Goal: Transaction & Acquisition: Purchase product/service

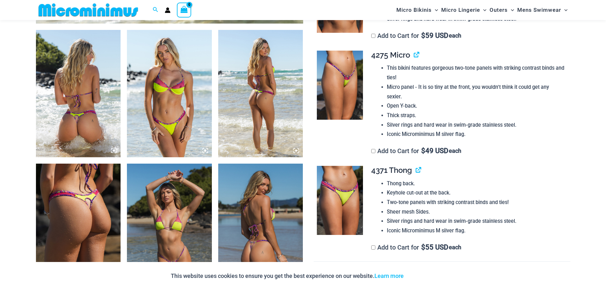
scroll to position [440, 0]
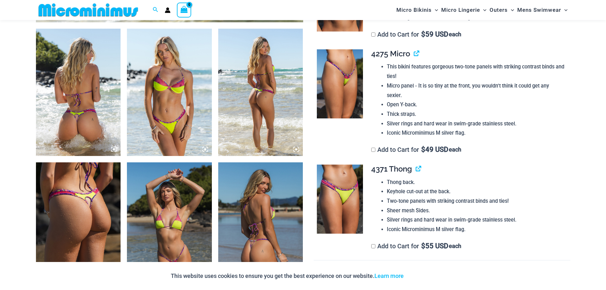
click at [180, 226] on img at bounding box center [169, 225] width 85 height 127
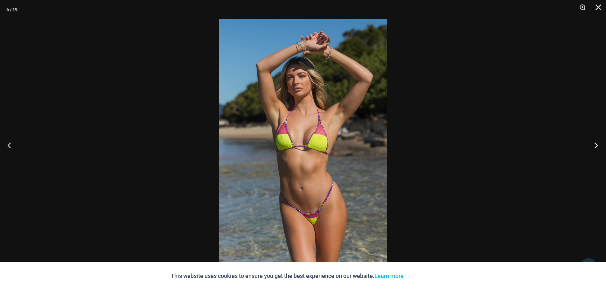
click at [599, 141] on button "Next" at bounding box center [594, 145] width 24 height 32
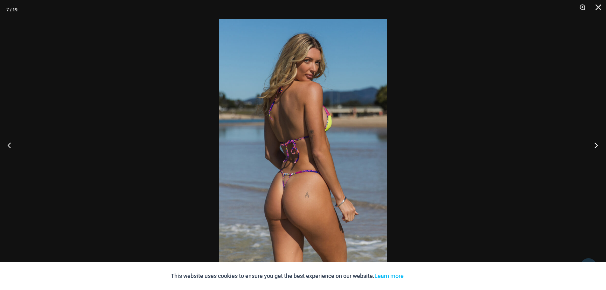
click at [599, 141] on button "Next" at bounding box center [594, 145] width 24 height 32
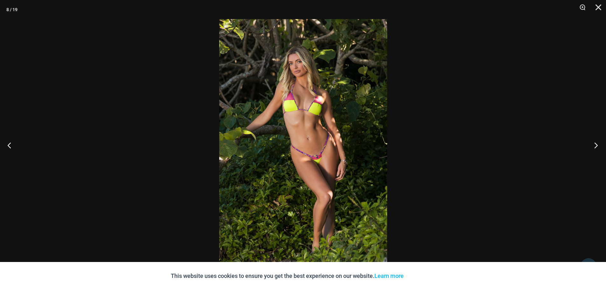
click at [599, 141] on button "Next" at bounding box center [594, 145] width 24 height 32
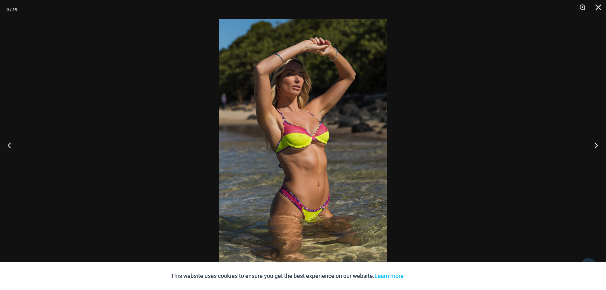
click at [599, 141] on button "Next" at bounding box center [594, 145] width 24 height 32
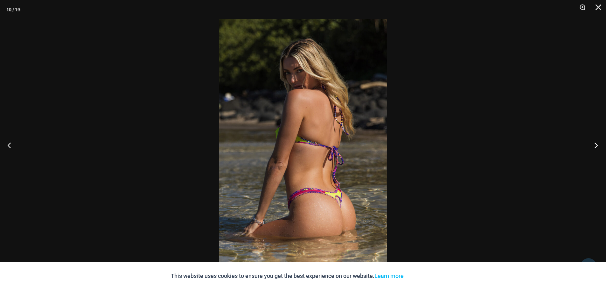
click at [599, 141] on button "Next" at bounding box center [594, 145] width 24 height 32
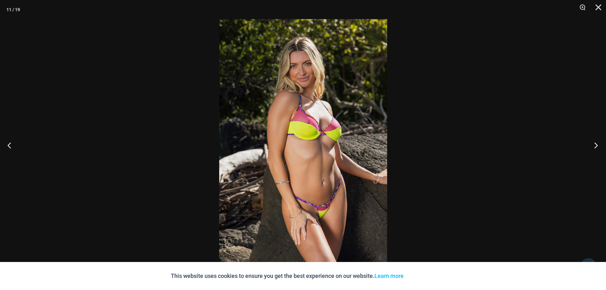
click at [599, 141] on button "Next" at bounding box center [594, 145] width 24 height 32
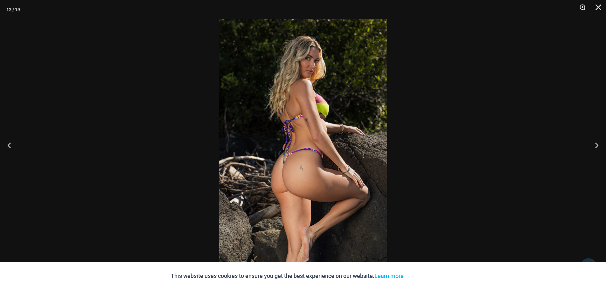
click at [530, 134] on div at bounding box center [303, 145] width 606 height 290
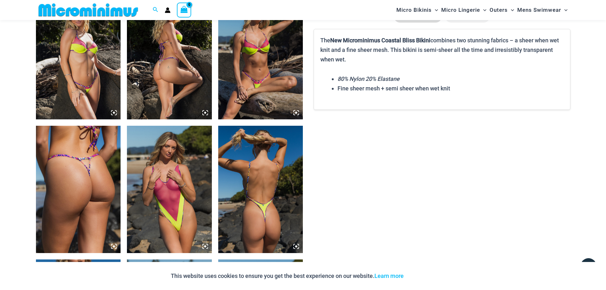
scroll to position [885, 0]
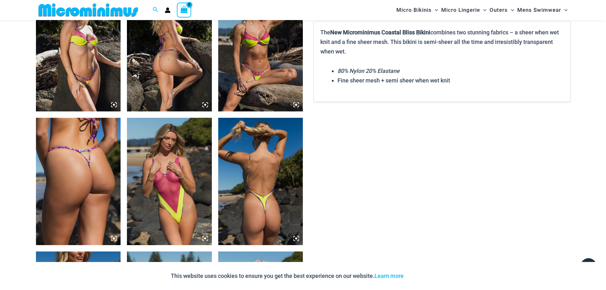
click at [175, 164] on img at bounding box center [169, 181] width 85 height 127
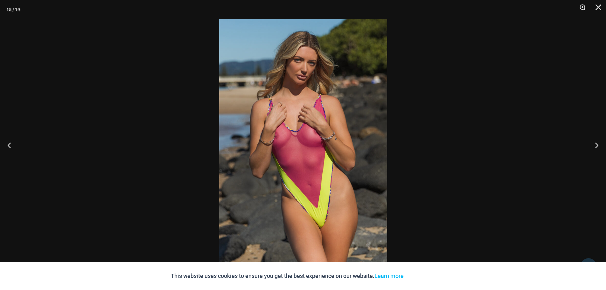
click at [519, 133] on div at bounding box center [303, 145] width 606 height 290
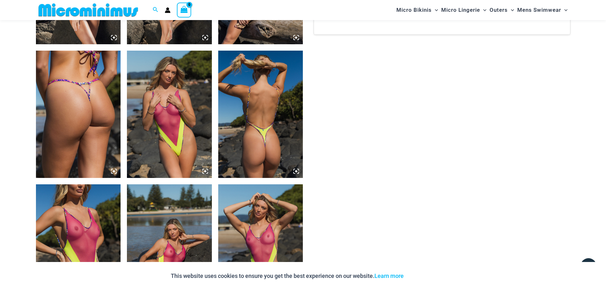
scroll to position [1013, 0]
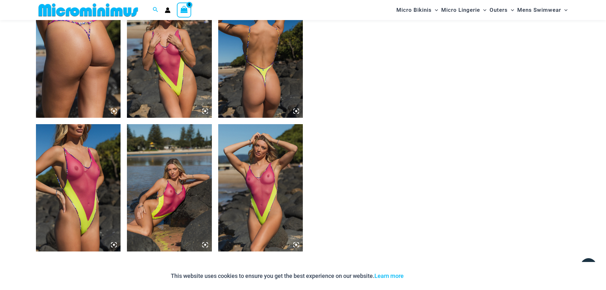
click at [237, 175] on img at bounding box center [260, 187] width 85 height 127
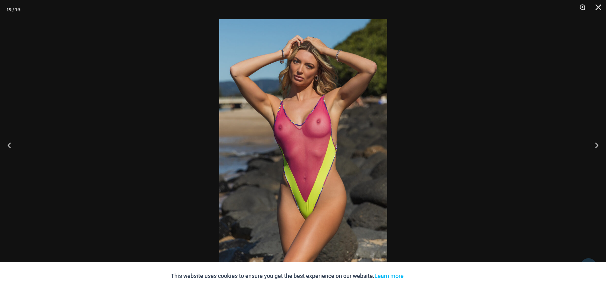
click at [481, 138] on div at bounding box center [303, 145] width 606 height 290
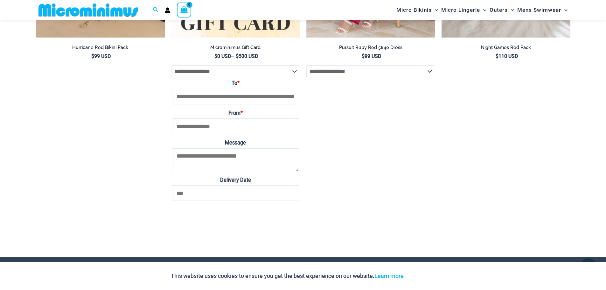
scroll to position [2731, 0]
